Goal: Information Seeking & Learning: Learn about a topic

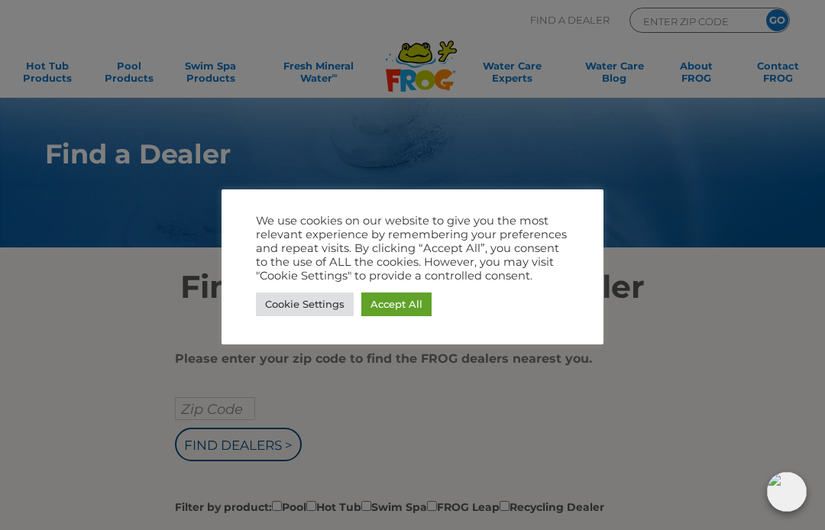
click at [313, 303] on link "Cookie Settings" at bounding box center [305, 305] width 98 height 24
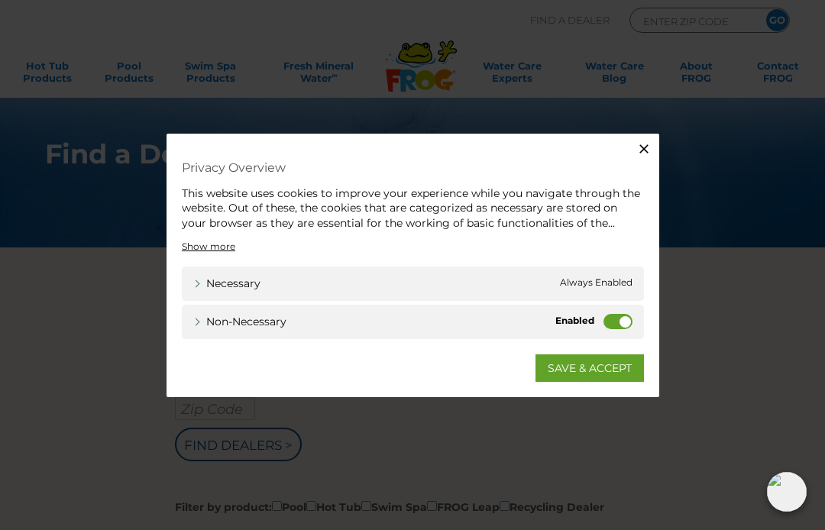
click at [625, 317] on label "Non-necessary" at bounding box center [618, 321] width 29 height 15
click at [0, 0] on input "Non-necessary" at bounding box center [0, 0] width 0 height 0
click at [622, 365] on link "SAVE & ACCEPT" at bounding box center [590, 369] width 109 height 28
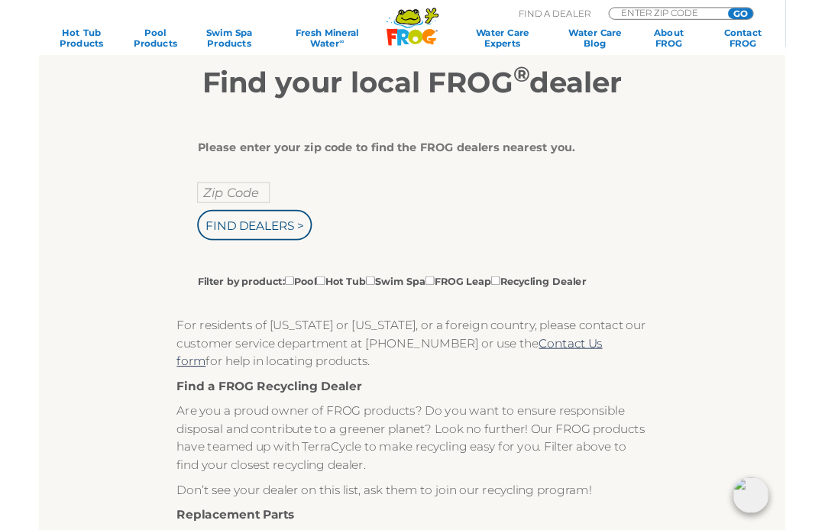
scroll to position [196, 0]
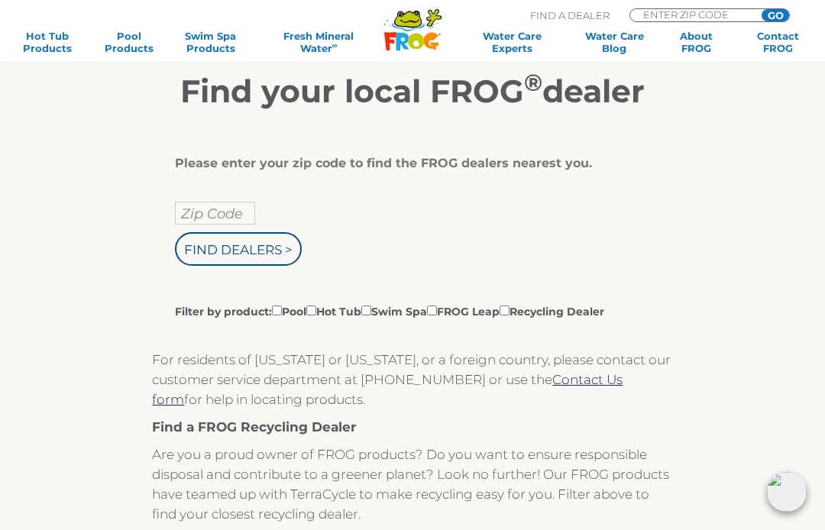
click at [280, 315] on input "Filter by product: Pool Hot Tub Swim Spa FROG Leap Recycling Dealer" at bounding box center [277, 311] width 10 height 10
checkbox input "true"
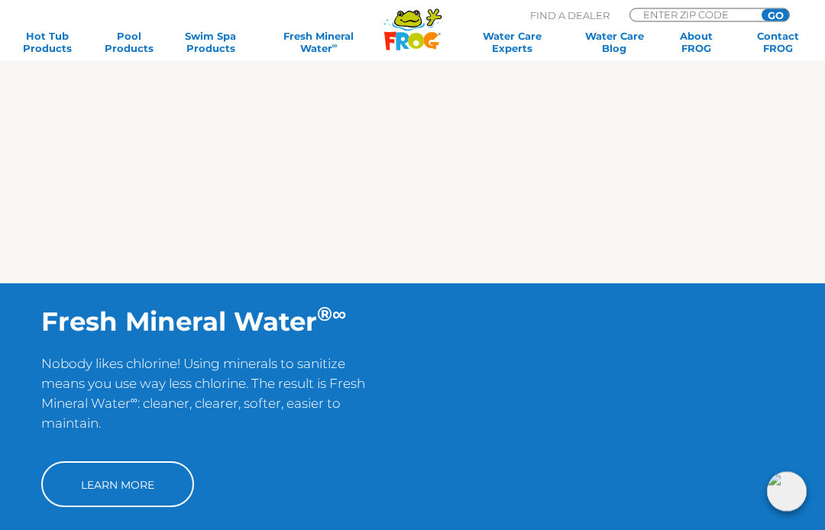
scroll to position [878, 0]
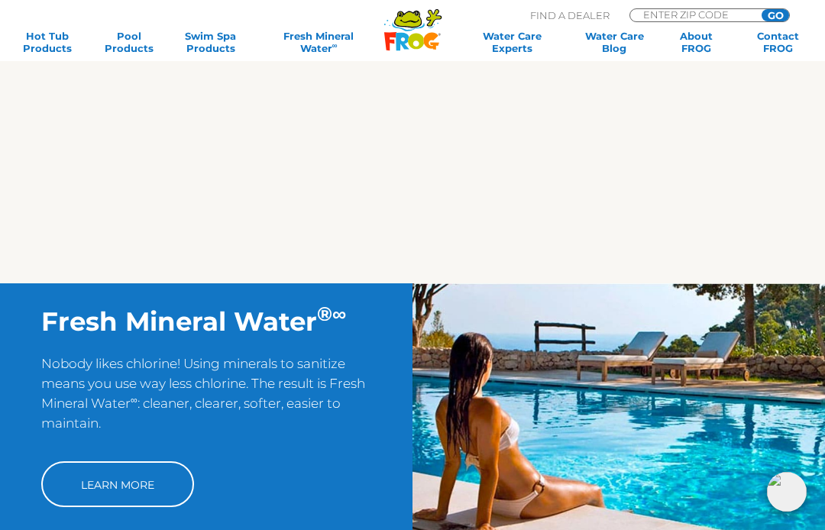
click at [58, 489] on link "Learn More" at bounding box center [117, 485] width 153 height 46
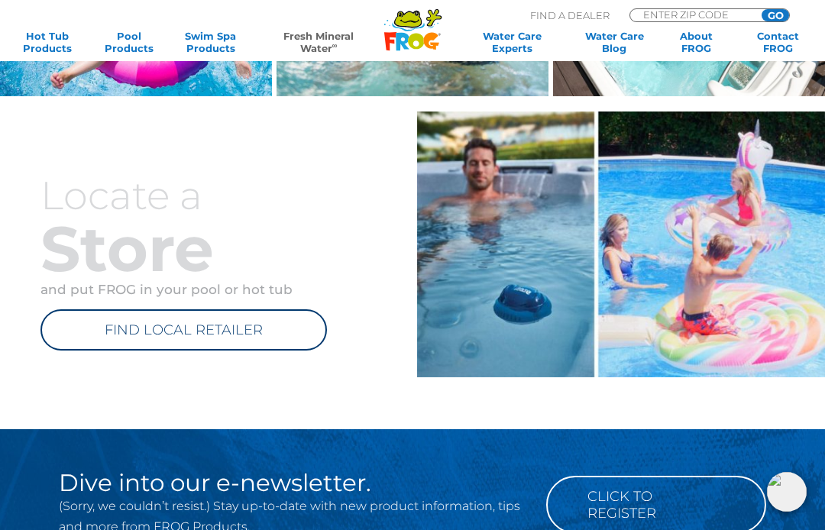
scroll to position [951, 0]
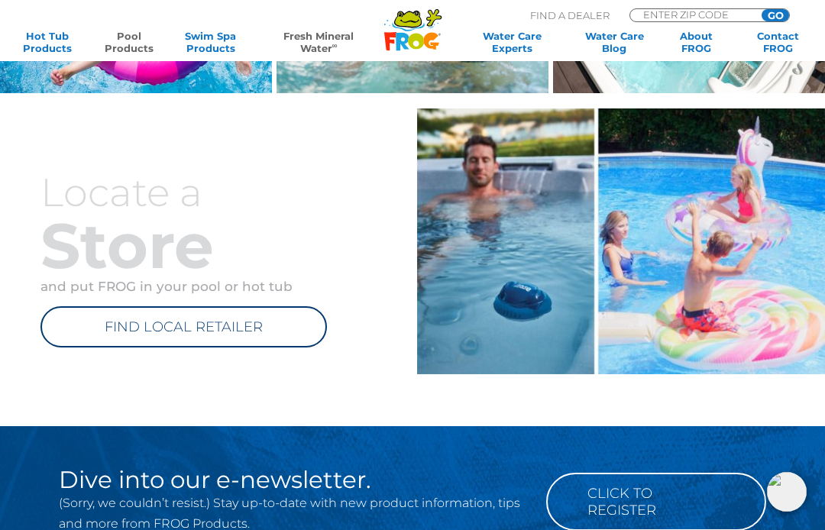
click at [130, 37] on link "Pool Products" at bounding box center [128, 42] width 63 height 24
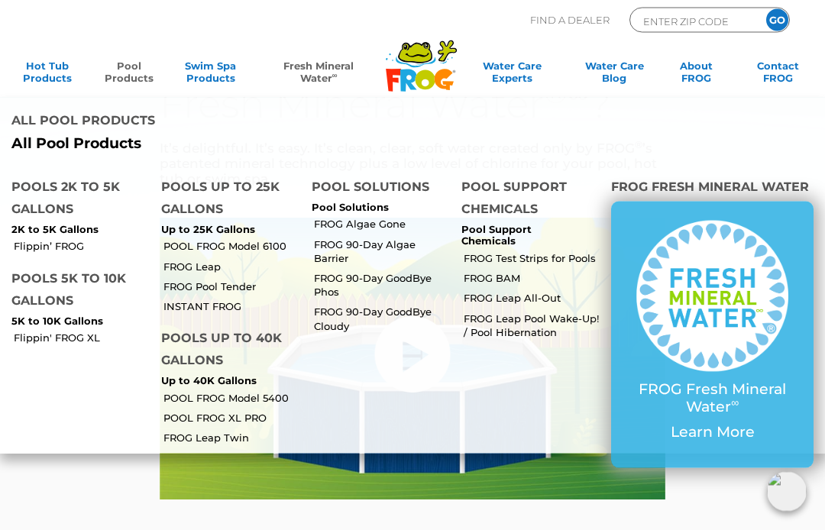
scroll to position [0, 0]
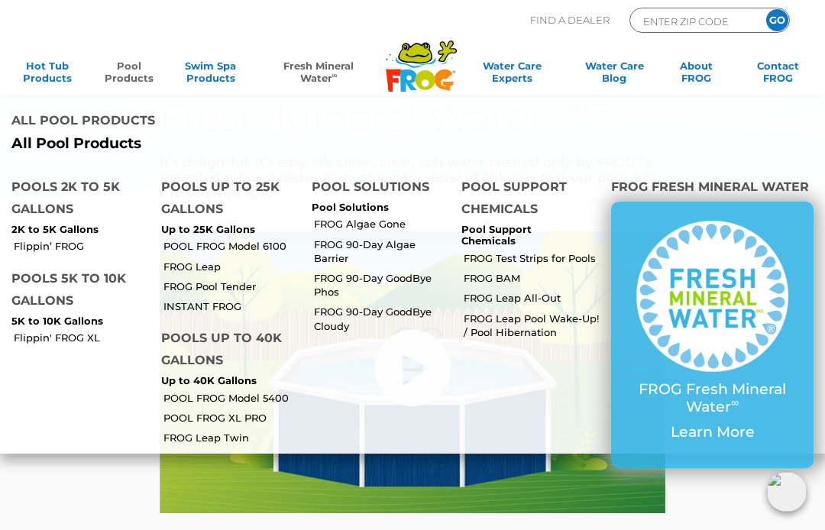
click at [216, 431] on link "FROG Leap Twin" at bounding box center [232, 438] width 136 height 14
click at [206, 411] on link "POOL FROG XL PRO" at bounding box center [232, 418] width 136 height 14
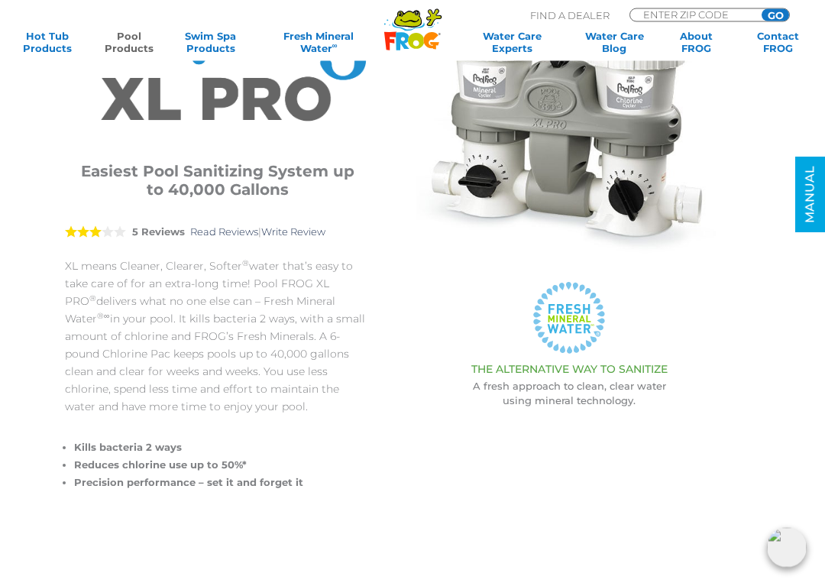
scroll to position [203, 0]
